Goal: Transaction & Acquisition: Purchase product/service

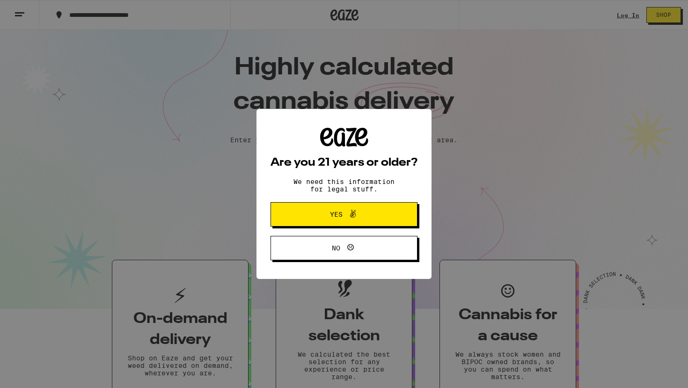
click at [335, 218] on span "Yes" at bounding box center [336, 214] width 13 height 7
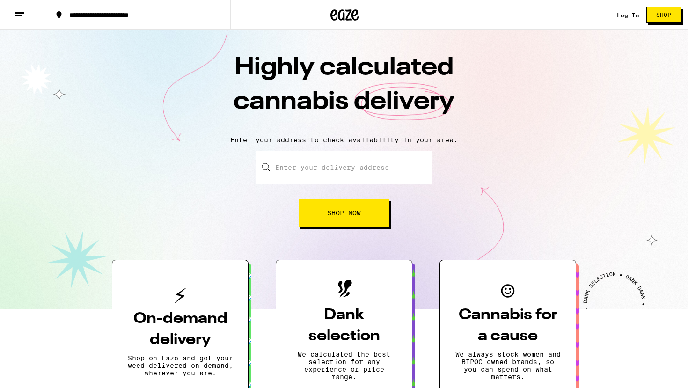
click at [358, 165] on input "Enter your delivery address" at bounding box center [343, 167] width 175 height 33
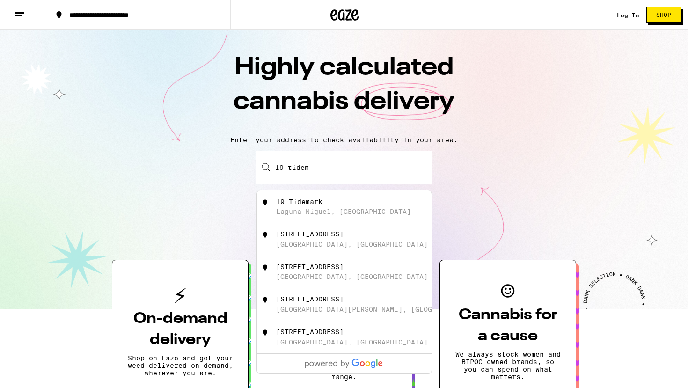
click at [299, 214] on div "Laguna Niguel, [GEOGRAPHIC_DATA]" at bounding box center [343, 211] width 135 height 7
type input "19 Tidemark, [GEOGRAPHIC_DATA], [GEOGRAPHIC_DATA]"
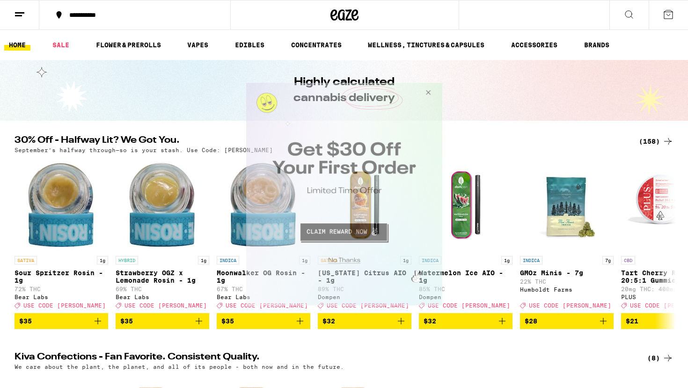
click at [348, 261] on button "Close Modal" at bounding box center [342, 258] width 190 height 15
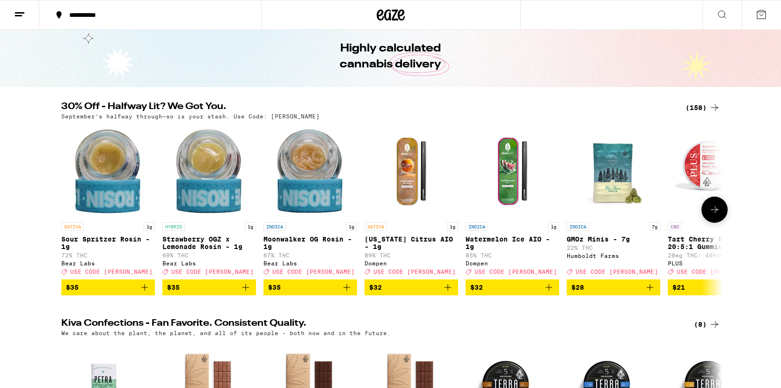
scroll to position [29, 0]
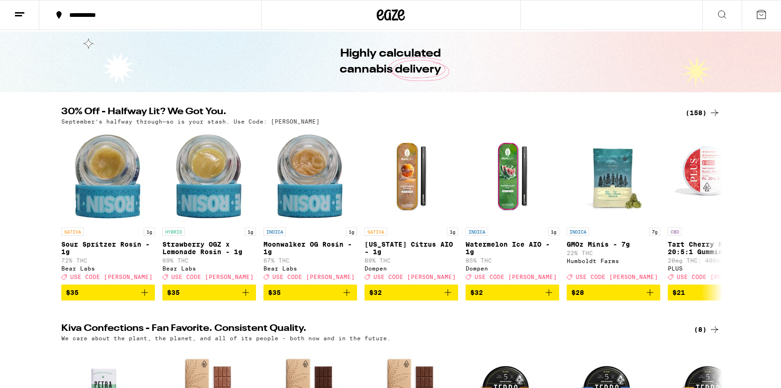
click at [687, 112] on div "(158)" at bounding box center [702, 112] width 35 height 11
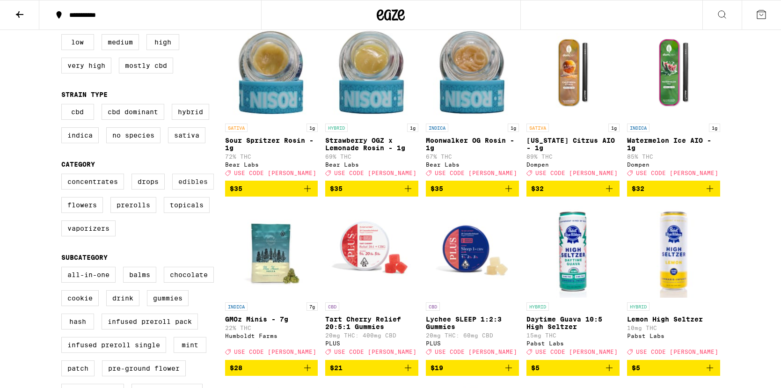
scroll to position [114, 0]
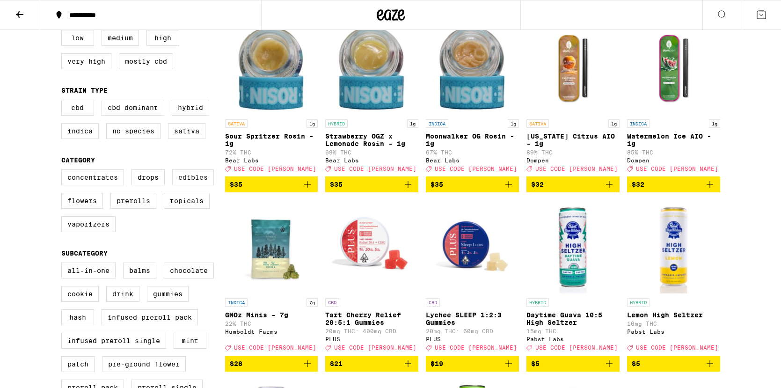
click at [193, 185] on label "Edibles" at bounding box center [193, 177] width 42 height 16
click at [64, 171] on input "Edibles" at bounding box center [63, 171] width 0 height 0
checkbox input "true"
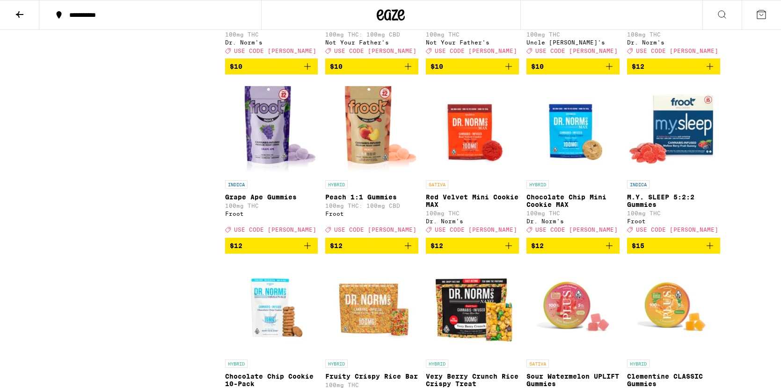
scroll to position [949, 0]
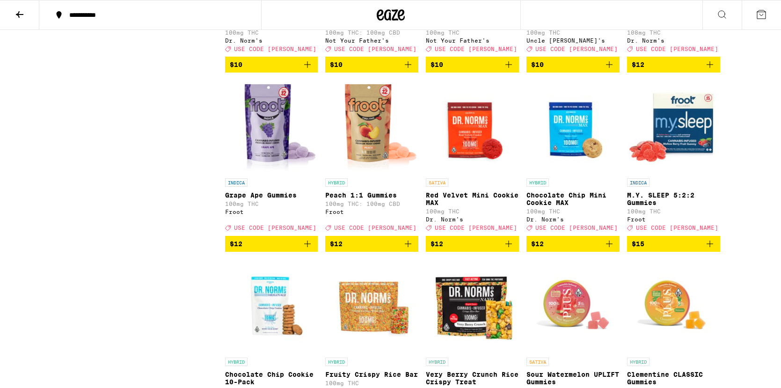
click at [307, 247] on icon "Add to bag" at bounding box center [307, 243] width 7 height 7
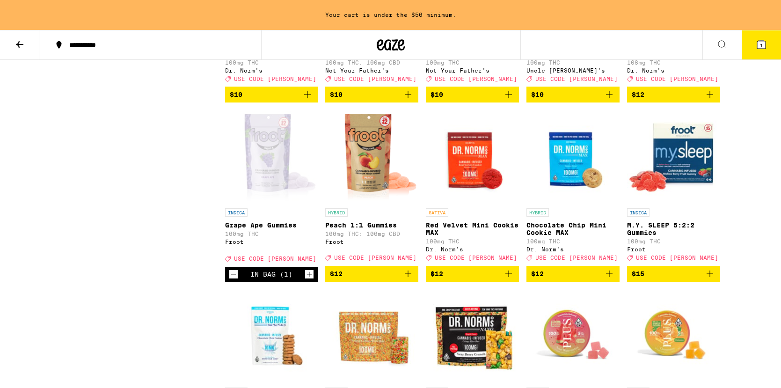
click at [410, 279] on icon "Add to bag" at bounding box center [407, 273] width 11 height 11
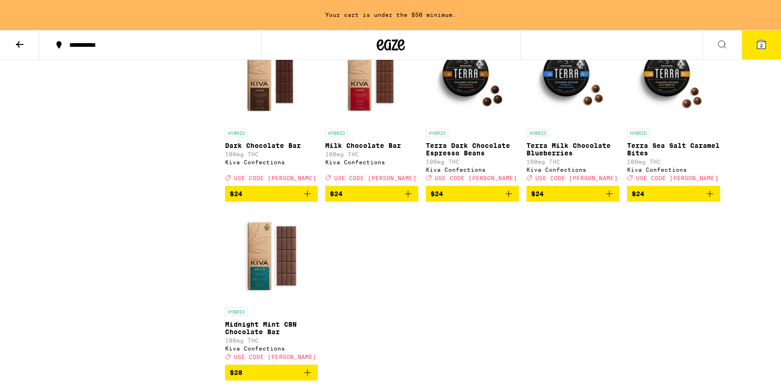
scroll to position [1929, 0]
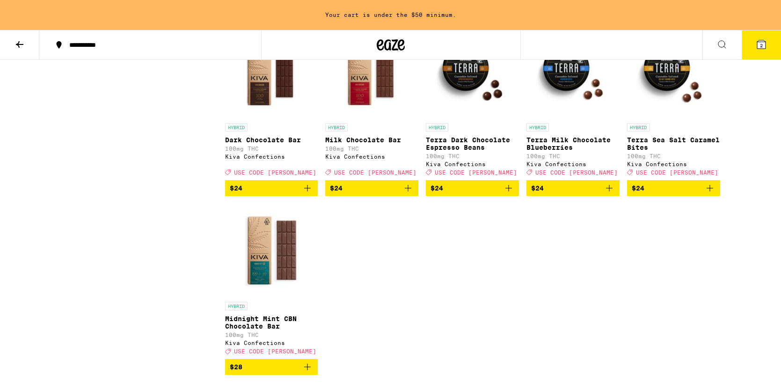
click at [510, 194] on icon "Add to bag" at bounding box center [508, 187] width 11 height 11
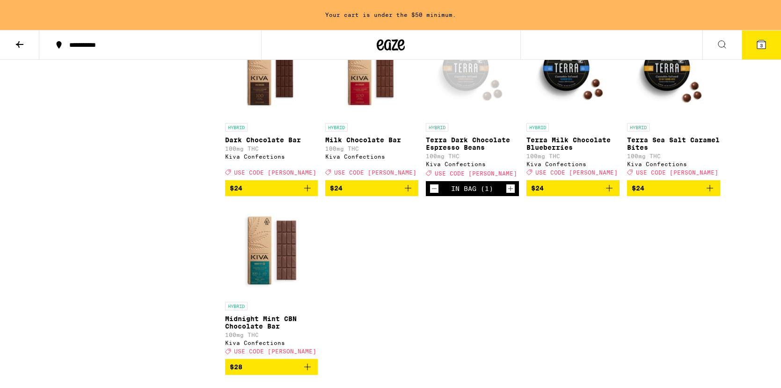
click at [609, 191] on icon "Add to bag" at bounding box center [609, 188] width 7 height 7
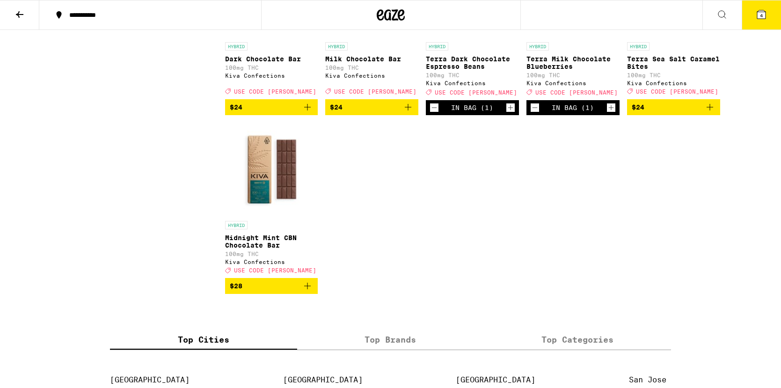
scroll to position [1983, 0]
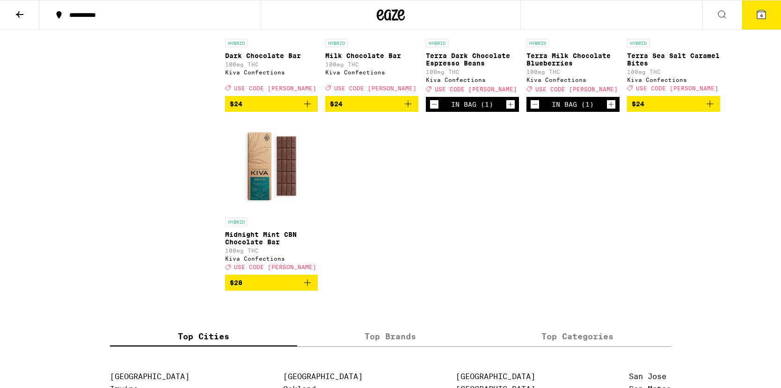
click at [687, 8] on button "4" at bounding box center [760, 14] width 39 height 29
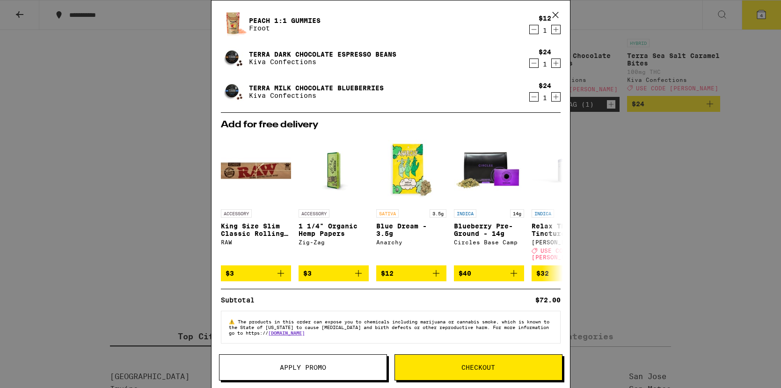
scroll to position [53, 0]
click at [337, 366] on span "Apply Promo" at bounding box center [302, 367] width 167 height 7
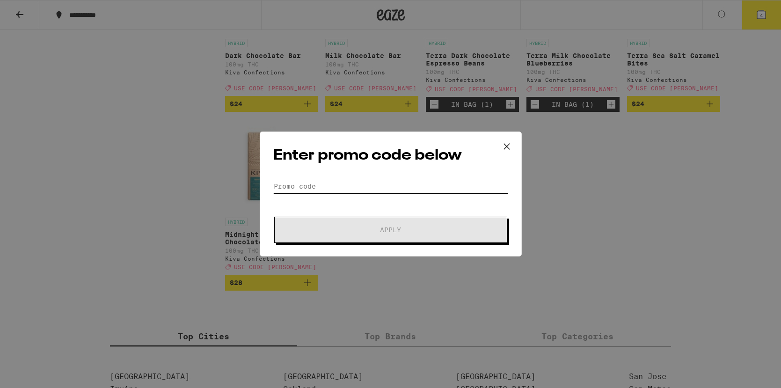
click at [312, 185] on input "Promo Code" at bounding box center [390, 186] width 235 height 14
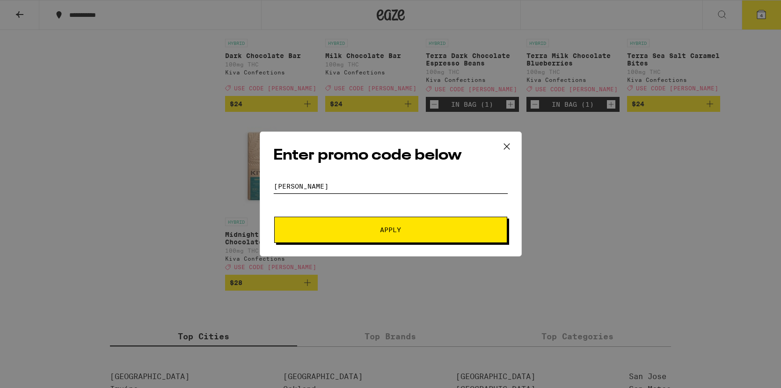
type input "[PERSON_NAME]"
drag, startPoint x: 366, startPoint y: 225, endPoint x: 380, endPoint y: 228, distance: 14.3
click at [366, 225] on button "Apply" at bounding box center [390, 230] width 233 height 26
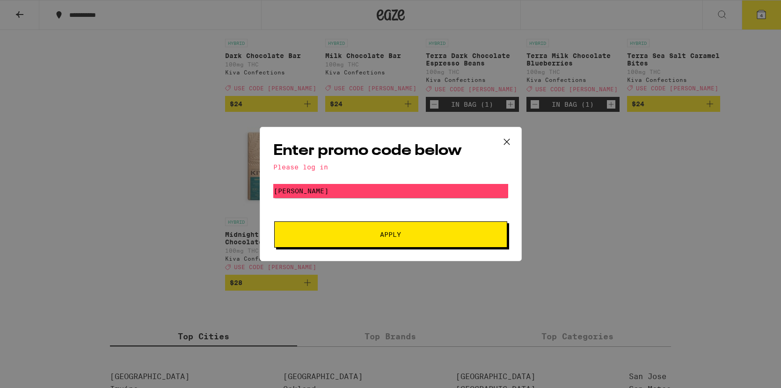
click at [414, 229] on button "Apply" at bounding box center [390, 234] width 233 height 26
drag, startPoint x: 324, startPoint y: 167, endPoint x: 333, endPoint y: 164, distance: 9.6
click at [327, 166] on div "Please log in" at bounding box center [390, 166] width 235 height 7
drag, startPoint x: 507, startPoint y: 137, endPoint x: 512, endPoint y: 138, distance: 5.2
click at [507, 137] on icon at bounding box center [507, 142] width 14 height 14
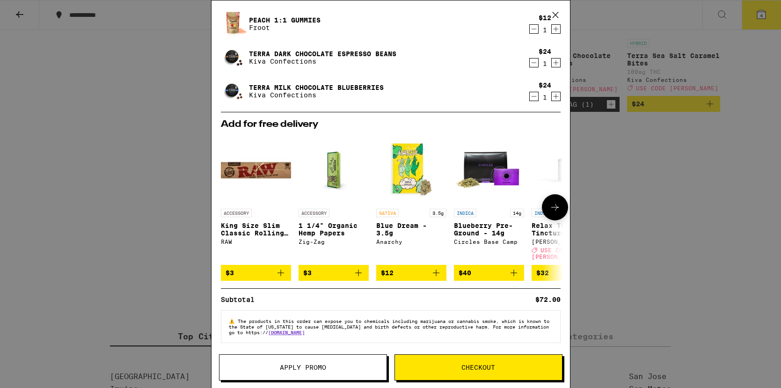
scroll to position [53, 0]
click at [553, 15] on icon at bounding box center [555, 15] width 14 height 14
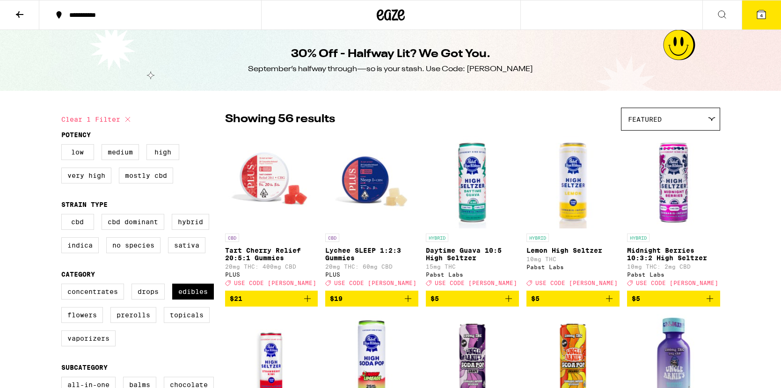
click at [374, 18] on div at bounding box center [391, 15] width 260 height 30
click at [24, 16] on icon at bounding box center [19, 14] width 11 height 11
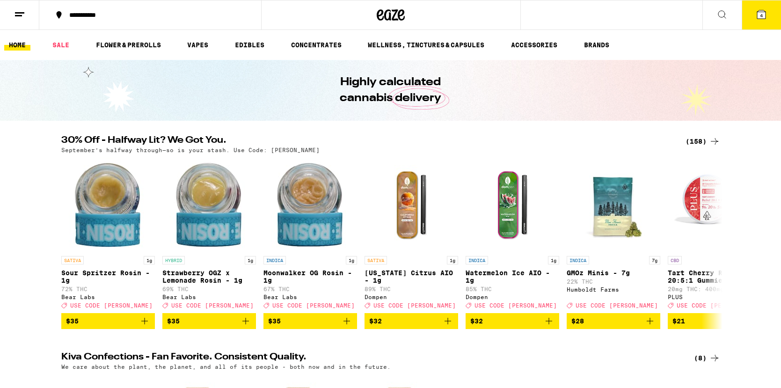
click at [16, 18] on icon at bounding box center [19, 14] width 11 height 11
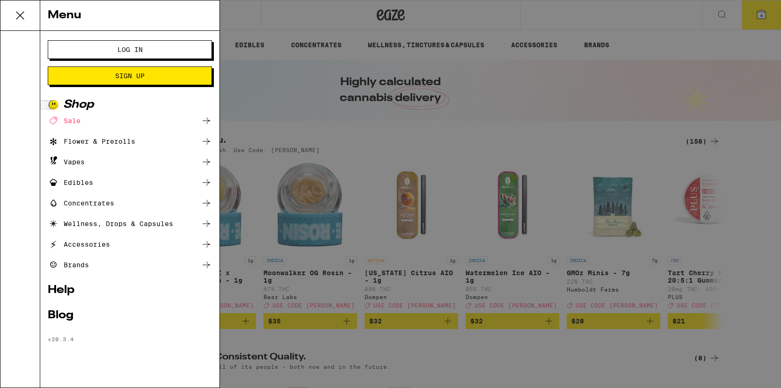
click at [123, 51] on span "Log In" at bounding box center [129, 49] width 25 height 7
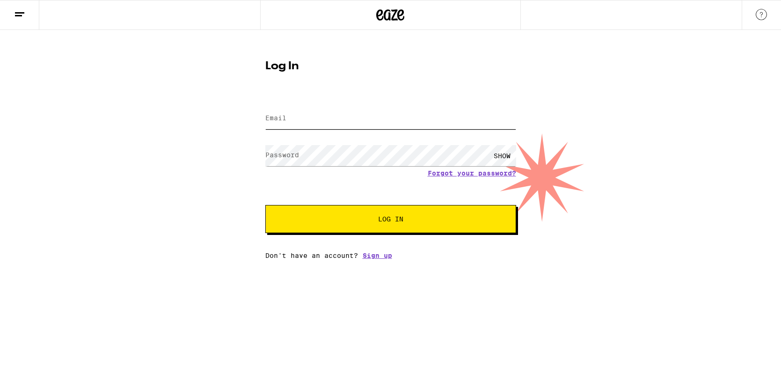
type input "[EMAIL_ADDRESS][DOMAIN_NAME]"
click at [390, 220] on button "Log In" at bounding box center [390, 219] width 251 height 28
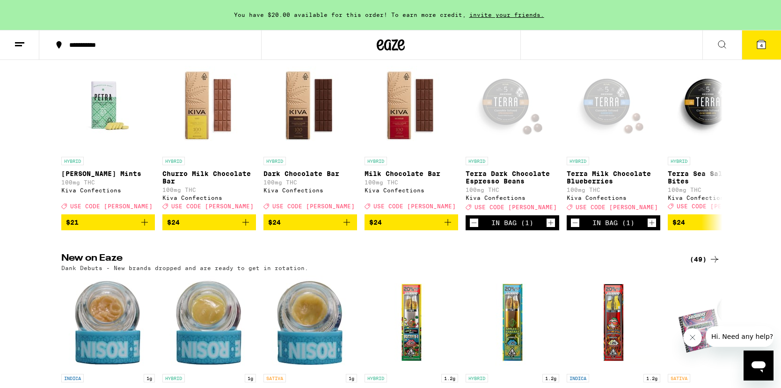
scroll to position [347, 0]
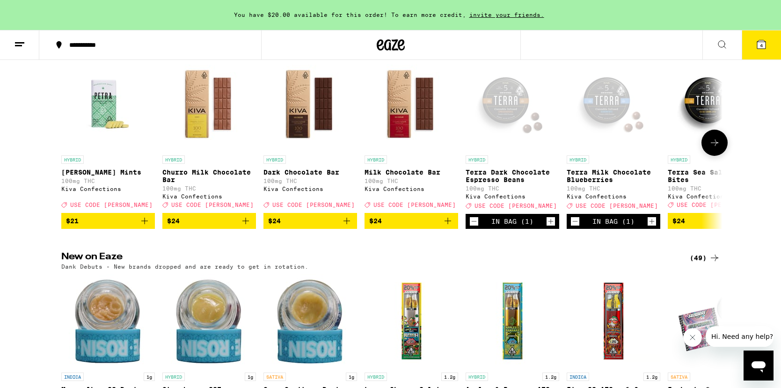
click at [687, 148] on icon at bounding box center [714, 142] width 11 height 11
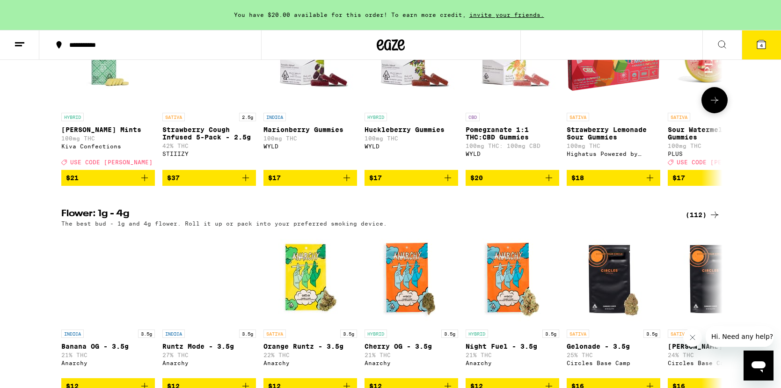
scroll to position [827, 0]
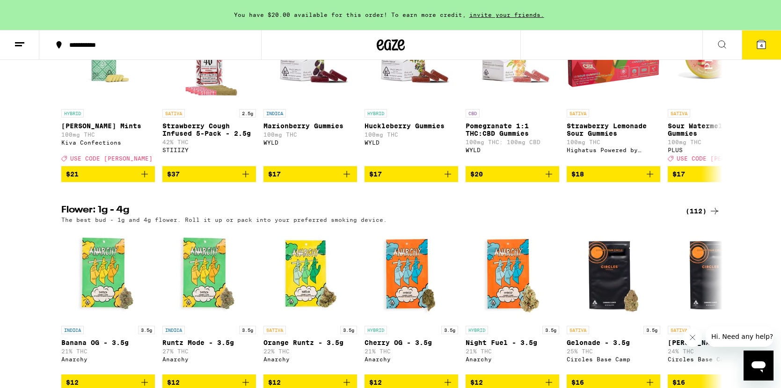
click at [687, 38] on button "4" at bounding box center [760, 44] width 39 height 29
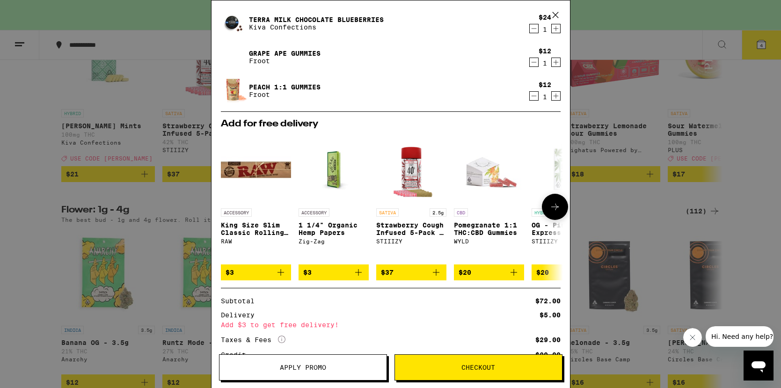
scroll to position [87, 0]
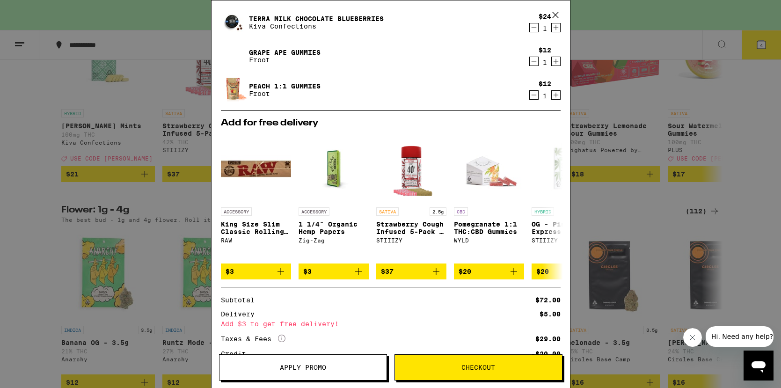
click at [305, 364] on span "Apply Promo" at bounding box center [303, 367] width 46 height 7
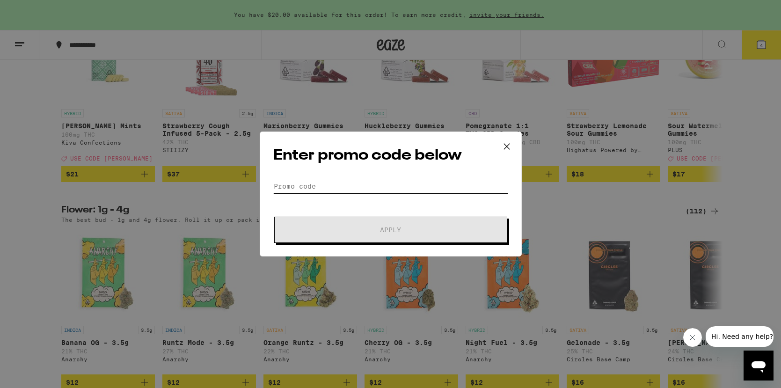
scroll to position [826, 0]
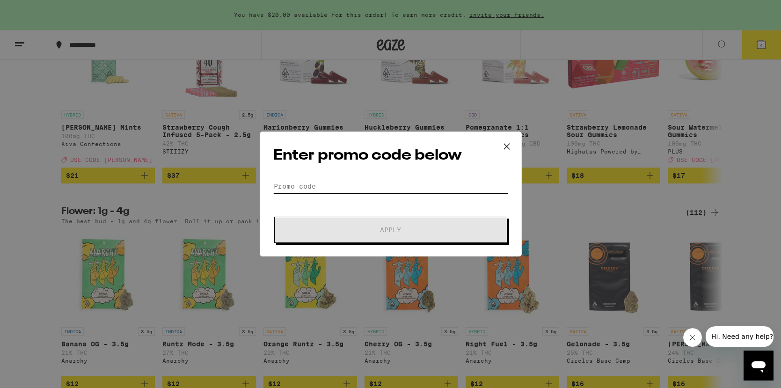
click at [320, 181] on input "Promo Code" at bounding box center [390, 186] width 235 height 14
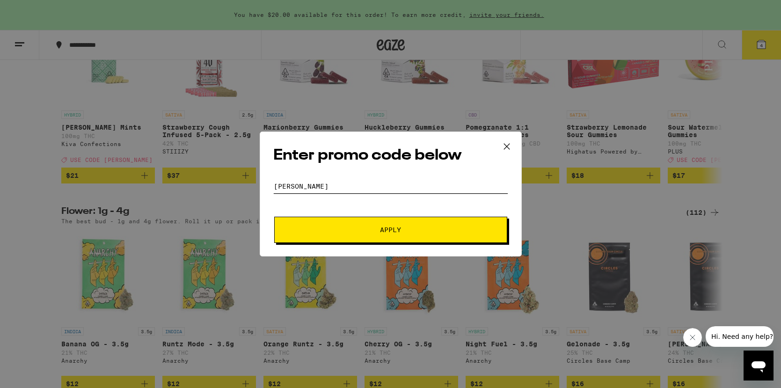
type input "[PERSON_NAME]"
click at [390, 230] on button "Apply" at bounding box center [390, 230] width 233 height 26
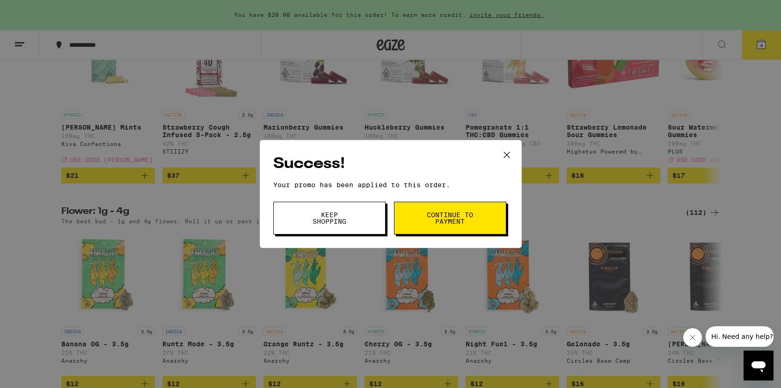
scroll to position [0, 0]
click at [438, 218] on span "Continue to payment" at bounding box center [450, 217] width 48 height 13
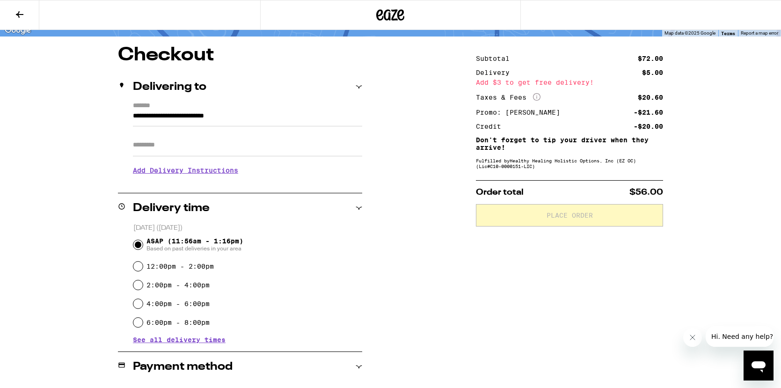
scroll to position [68, 0]
click at [509, 80] on div "Add $3 to get free delivery!" at bounding box center [569, 82] width 187 height 7
click at [507, 81] on div "Add $3 to get free delivery!" at bounding box center [569, 82] width 187 height 7
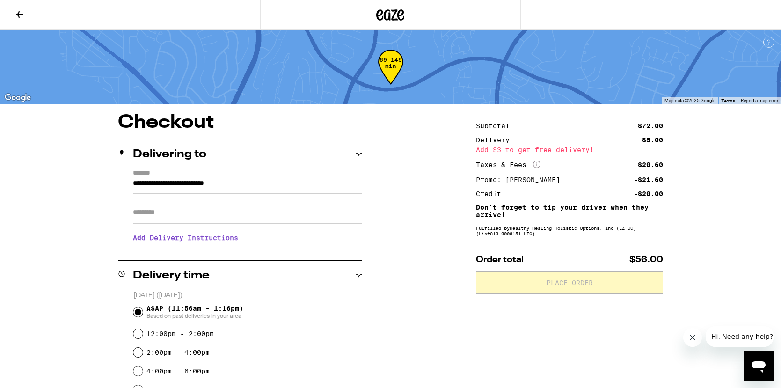
scroll to position [0, 0]
click at [390, 12] on icon at bounding box center [390, 15] width 28 height 17
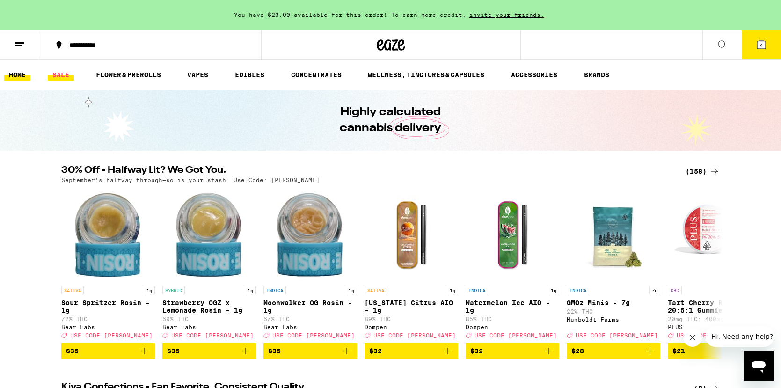
click at [55, 73] on link "SALE" at bounding box center [61, 74] width 26 height 11
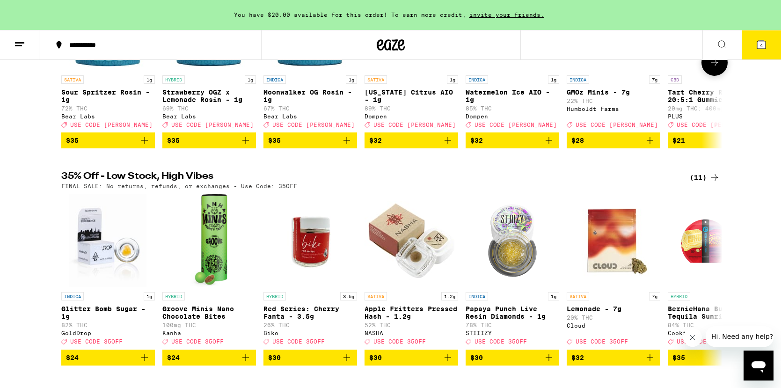
scroll to position [205, 0]
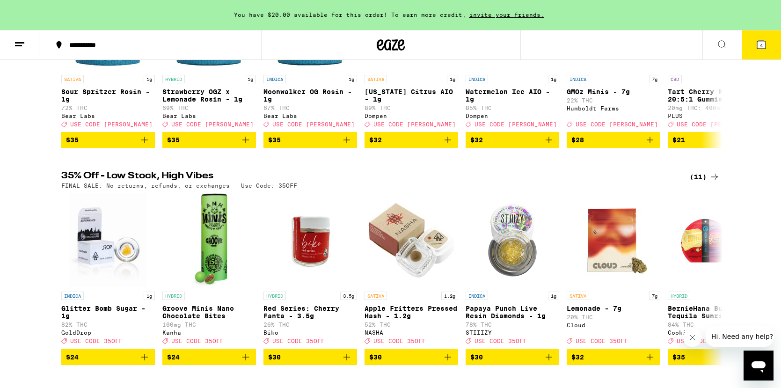
click at [687, 182] on div "(11)" at bounding box center [705, 176] width 30 height 11
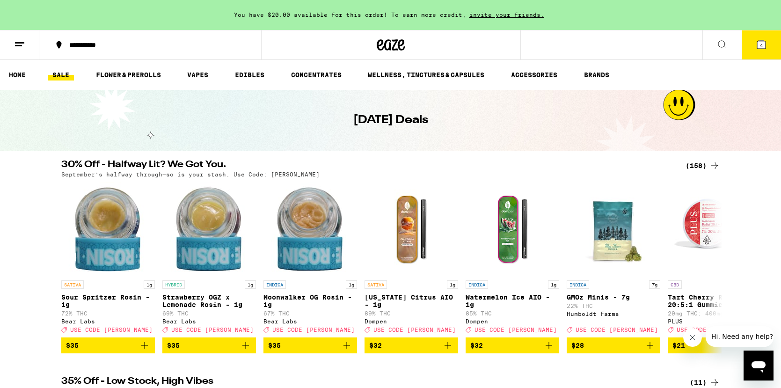
click at [687, 44] on span "4" at bounding box center [761, 46] width 3 height 6
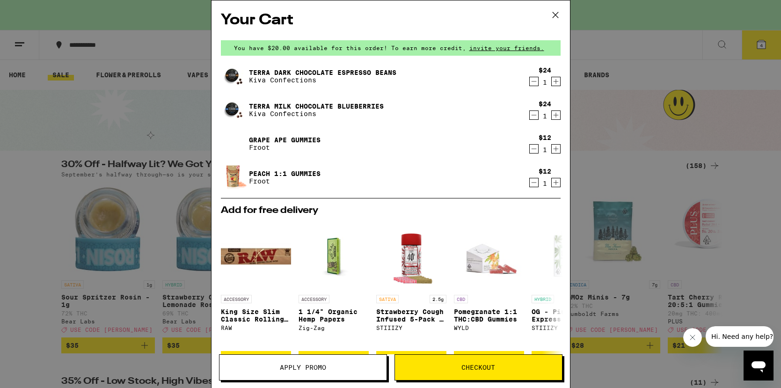
click at [267, 142] on link "Grape Ape Gummies" at bounding box center [285, 139] width 72 height 7
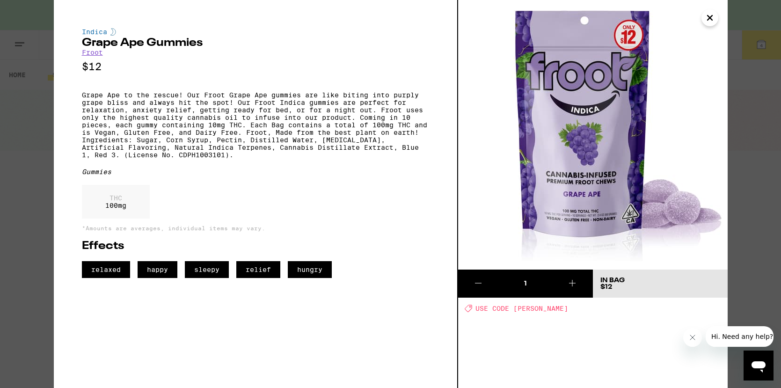
click at [687, 16] on icon "Close" at bounding box center [709, 18] width 11 height 14
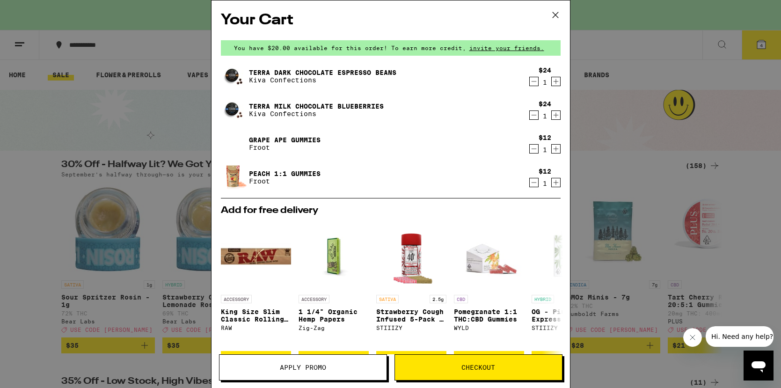
click at [296, 173] on link "Peach 1:1 Gummies" at bounding box center [285, 173] width 72 height 7
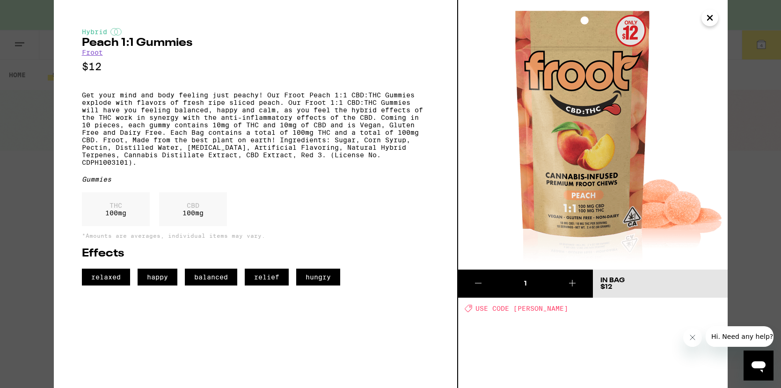
click at [687, 19] on icon "Close" at bounding box center [709, 18] width 11 height 14
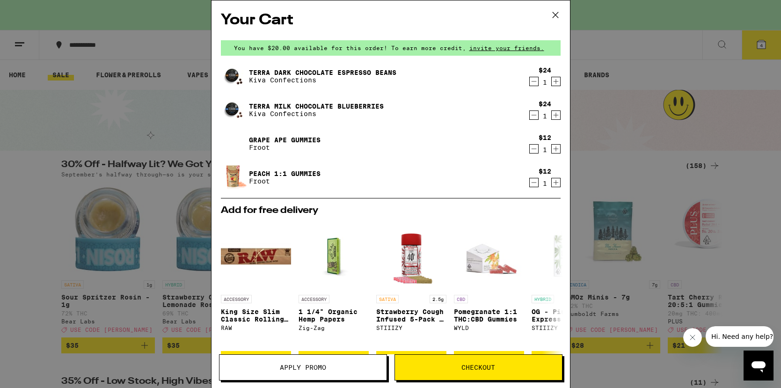
click at [254, 139] on link "Grape Ape Gummies" at bounding box center [285, 139] width 72 height 7
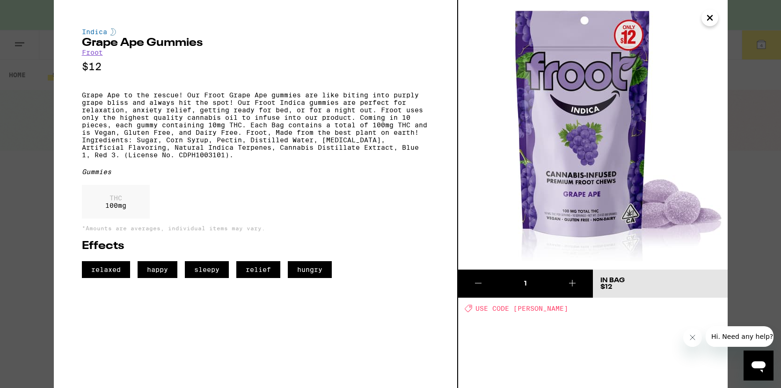
click at [572, 283] on icon at bounding box center [572, 283] width 7 height 7
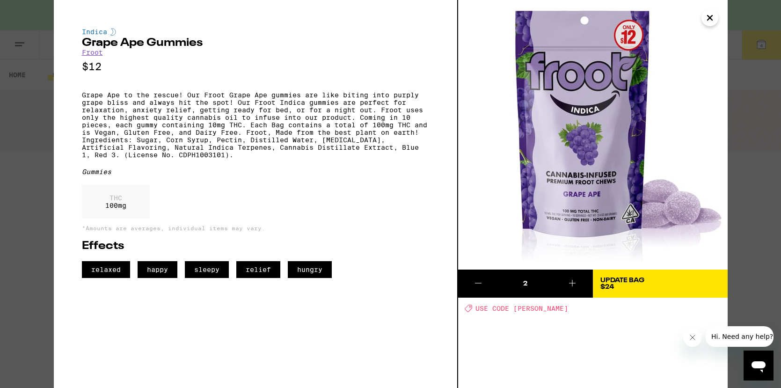
drag, startPoint x: 620, startPoint y: 349, endPoint x: 623, endPoint y: 343, distance: 6.1
click at [620, 349] on div "2 Update Bag $24 Deal Created with Sketch. USE CODE [PERSON_NAME]" at bounding box center [592, 194] width 269 height 388
click at [687, 15] on icon "Close" at bounding box center [709, 18] width 11 height 14
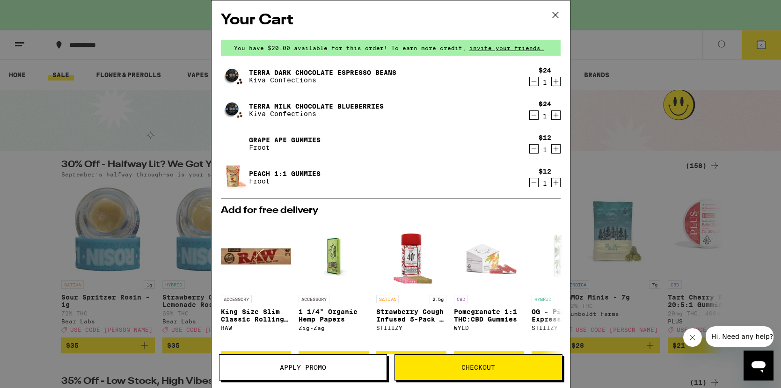
click at [445, 362] on button "Checkout" at bounding box center [478, 367] width 168 height 26
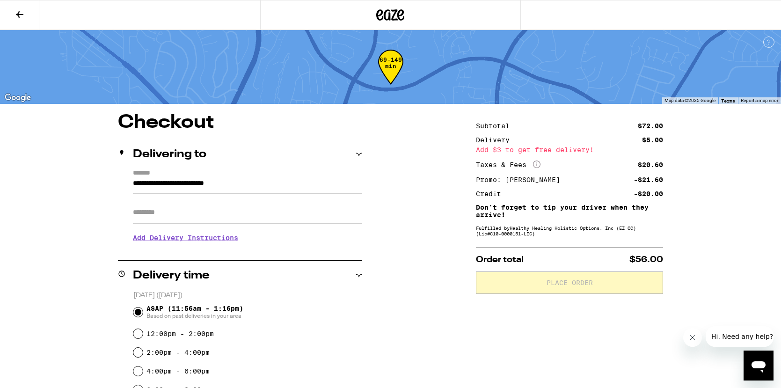
click at [394, 10] on icon at bounding box center [391, 14] width 14 height 11
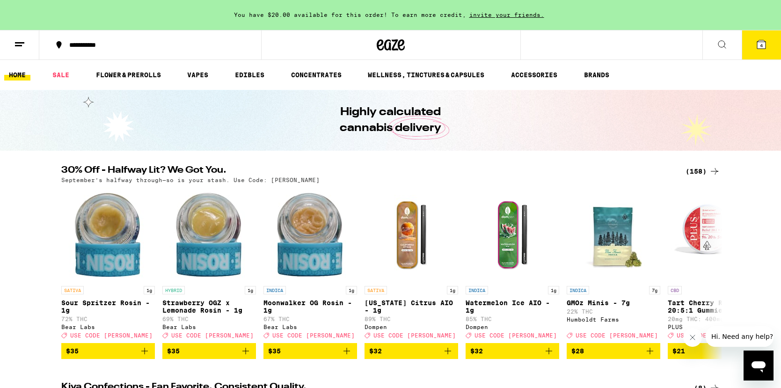
click at [687, 37] on button "4" at bounding box center [760, 44] width 39 height 29
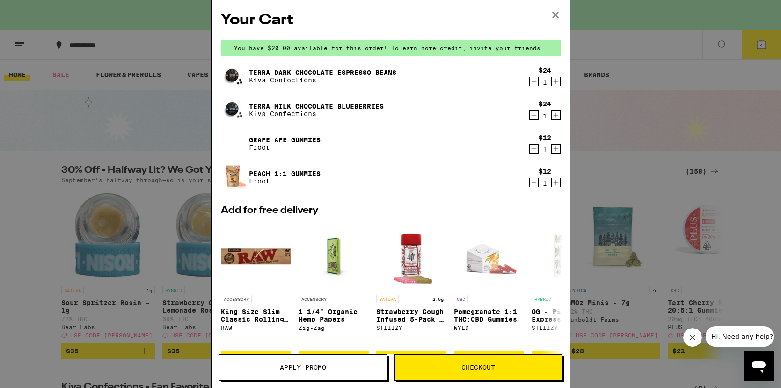
click at [553, 149] on icon "Increment" at bounding box center [556, 148] width 8 height 11
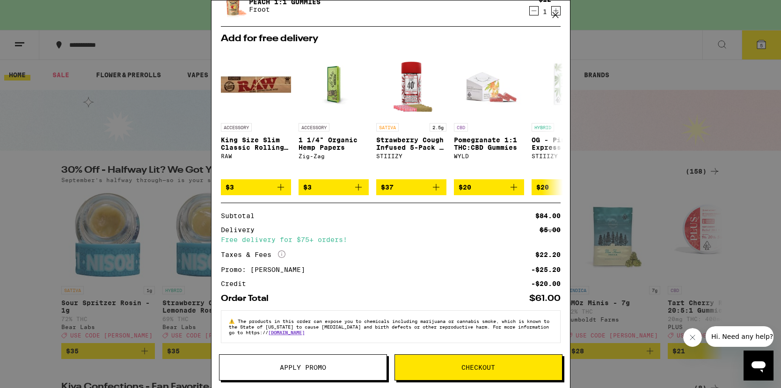
scroll to position [172, 0]
click at [293, 236] on div "Free delivery for $75+ orders!" at bounding box center [391, 239] width 340 height 7
click at [454, 364] on span "Checkout" at bounding box center [478, 367] width 167 height 7
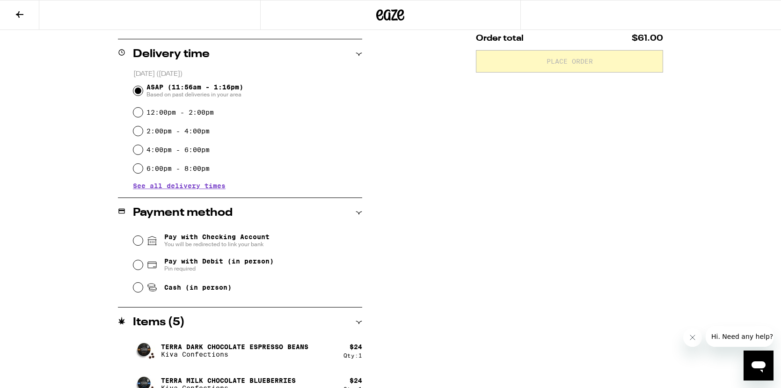
scroll to position [223, 0]
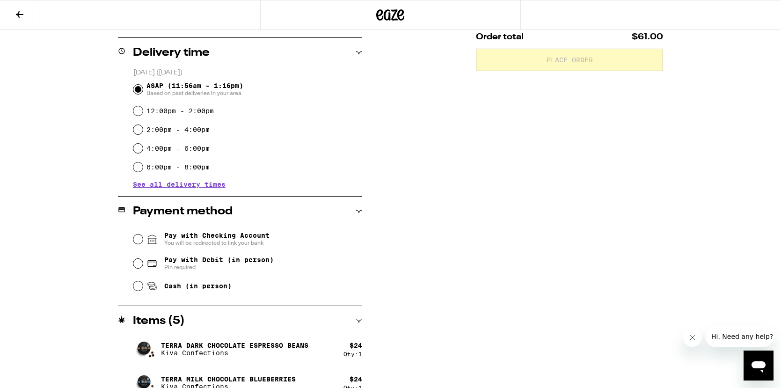
click at [136, 235] on input "Pay with Checking Account You will be redirected to link your bank" at bounding box center [137, 238] width 9 height 9
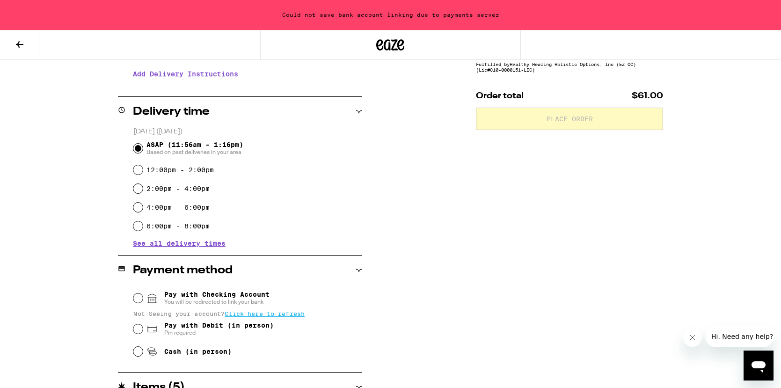
scroll to position [170, 0]
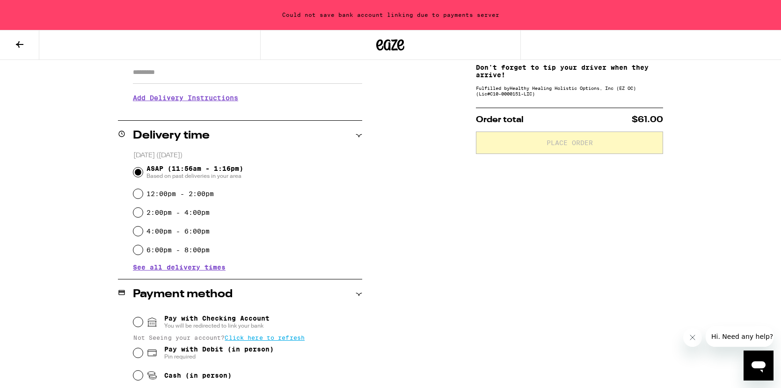
click at [340, 19] on div "Could not save bank account linking due to payments server" at bounding box center [390, 15] width 781 height 30
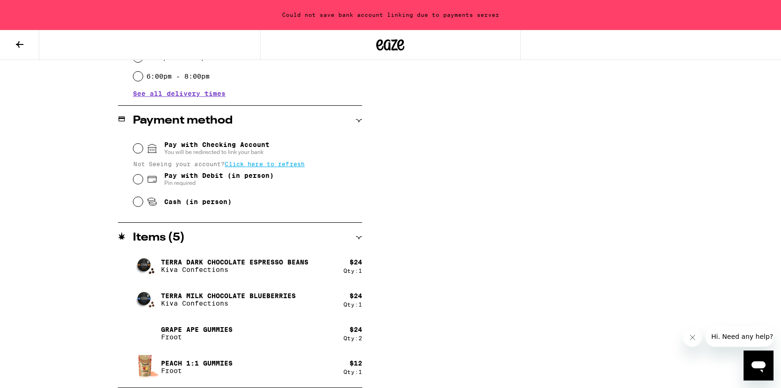
scroll to position [343, 0]
click at [137, 148] on input "Pay with Checking Account You will be redirected to link your bank" at bounding box center [137, 148] width 9 height 9
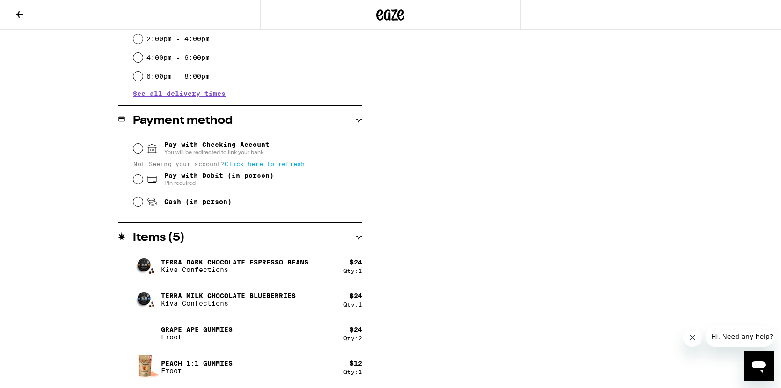
scroll to position [313, 0]
click at [139, 149] on input "Pay with Checking Account You will be redirected to link your bank" at bounding box center [137, 148] width 9 height 9
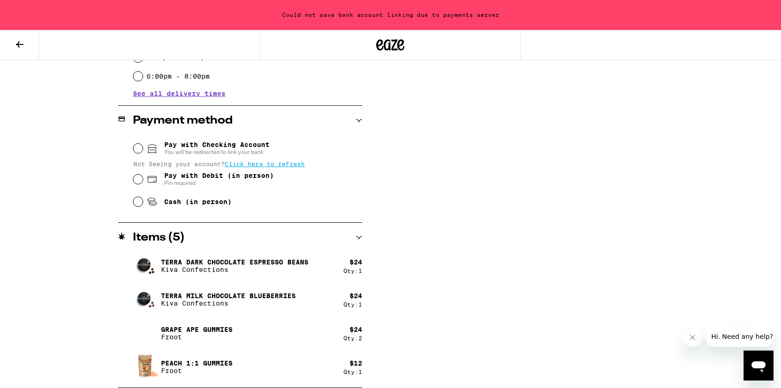
scroll to position [343, 0]
click at [134, 182] on input "Pay with Debit (in person) Pin required" at bounding box center [137, 178] width 9 height 9
radio input "true"
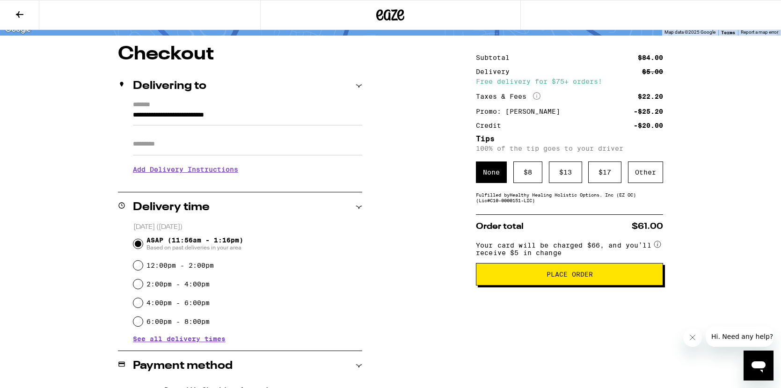
scroll to position [67, 0]
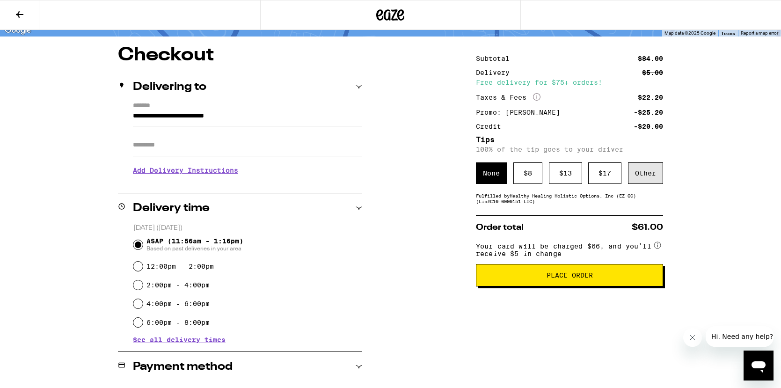
click at [641, 178] on div "Other" at bounding box center [645, 173] width 35 height 22
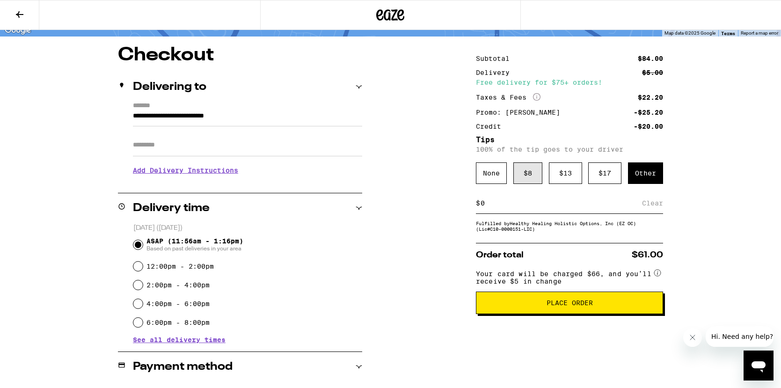
click at [522, 177] on div "$ 8" at bounding box center [527, 173] width 29 height 22
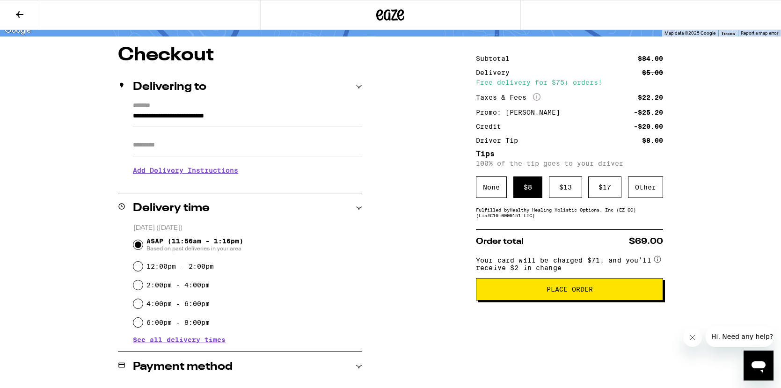
click at [548, 292] on span "Place Order" at bounding box center [569, 289] width 46 height 7
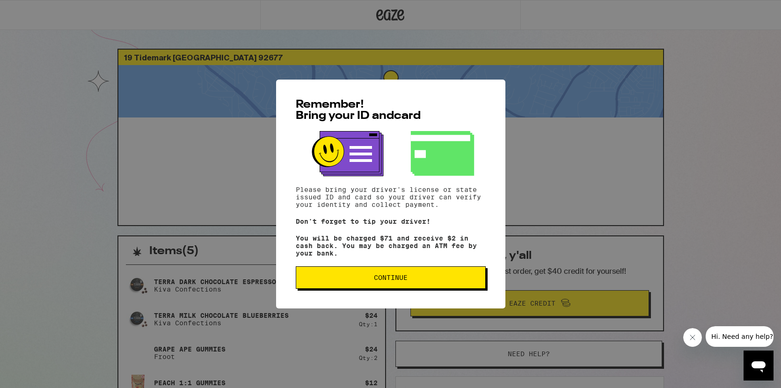
click at [433, 281] on span "Continue" at bounding box center [391, 277] width 174 height 7
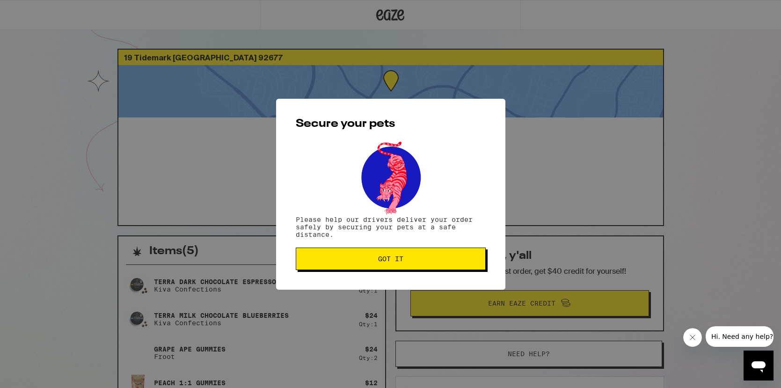
click at [392, 255] on button "Got it" at bounding box center [391, 258] width 190 height 22
